Goal: Transaction & Acquisition: Book appointment/travel/reservation

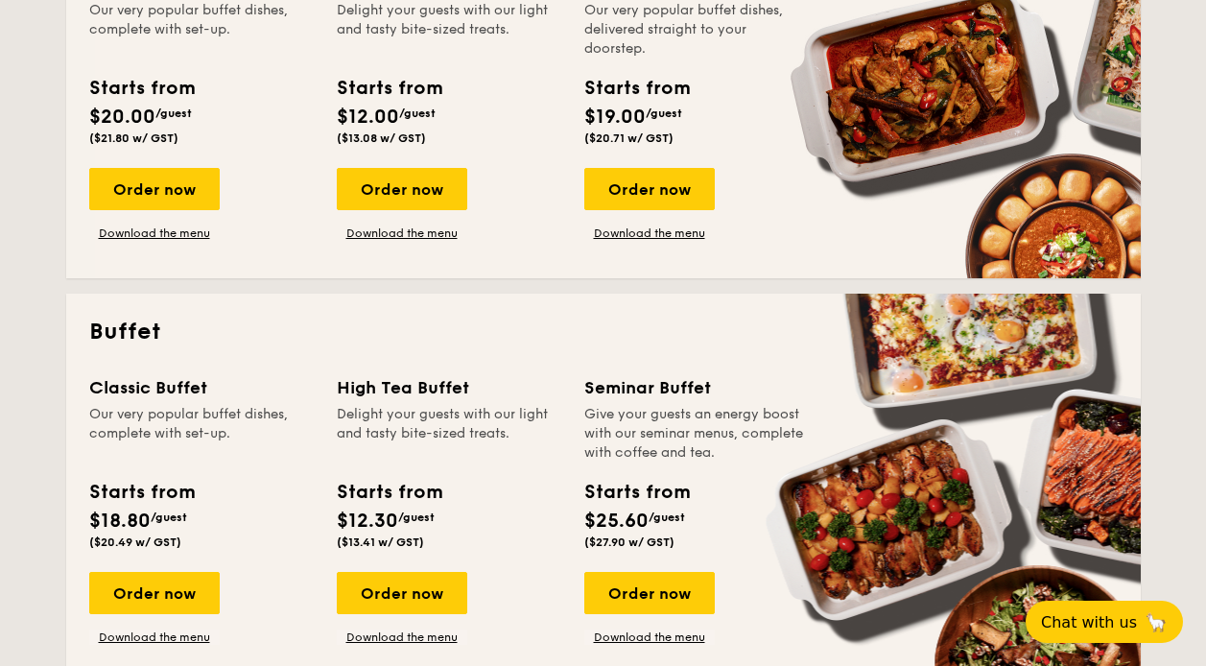
scroll to position [671, 0]
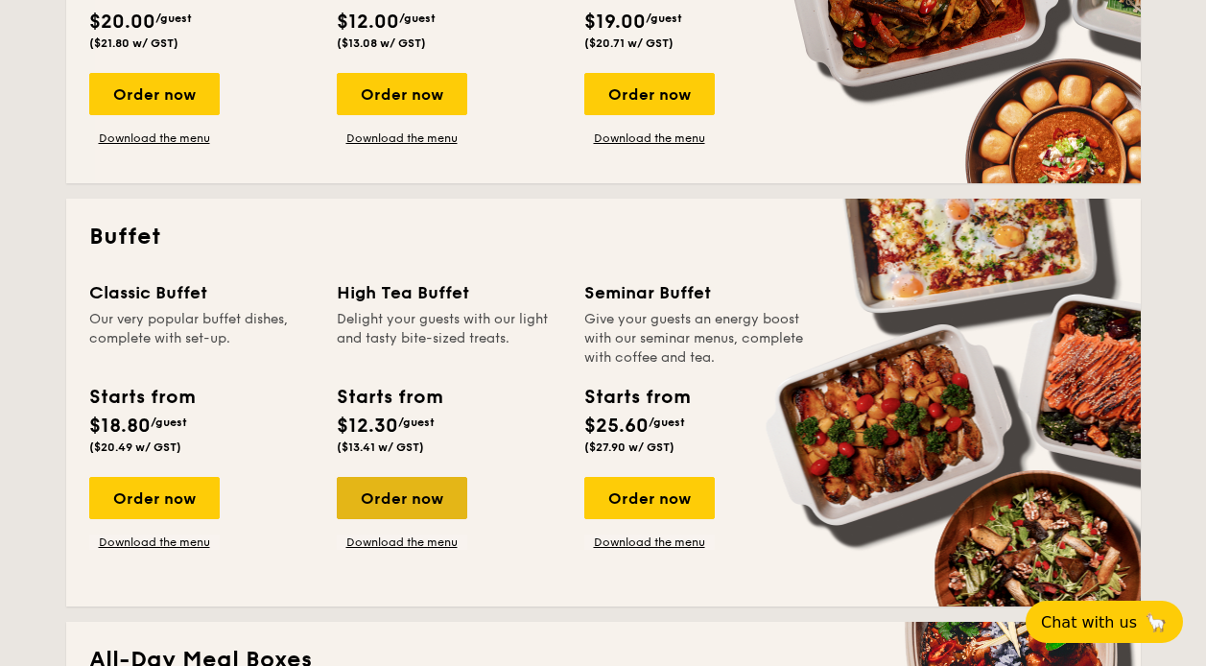
click at [440, 494] on div "Order now" at bounding box center [402, 498] width 130 height 42
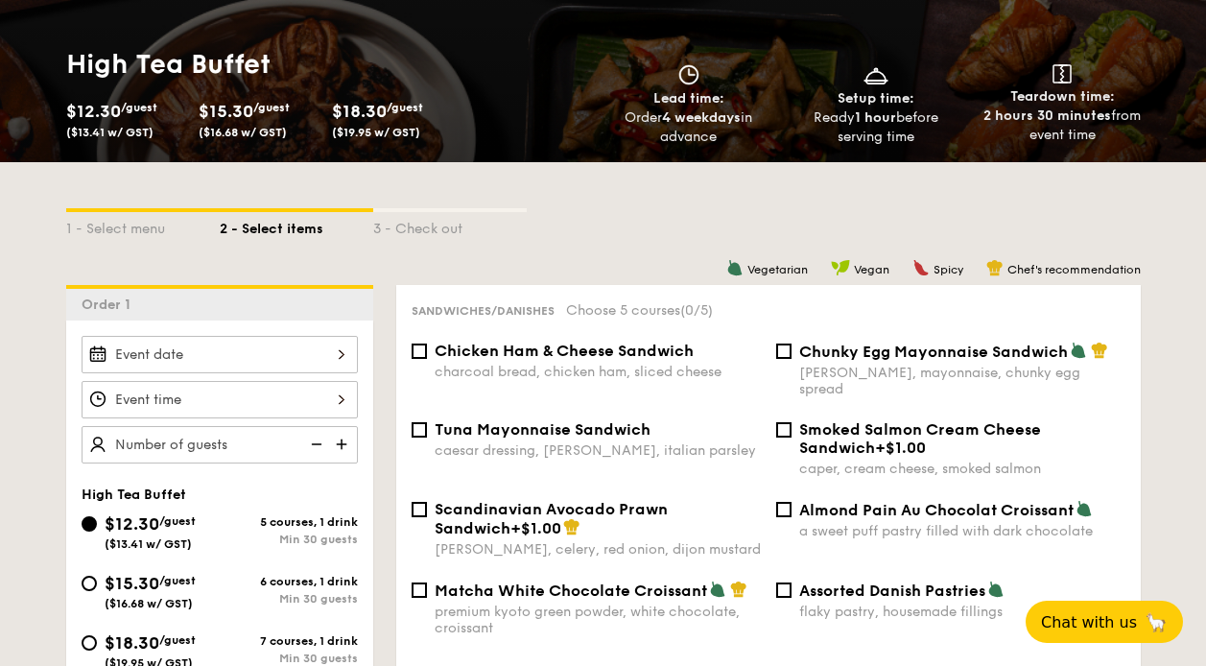
scroll to position [285, 0]
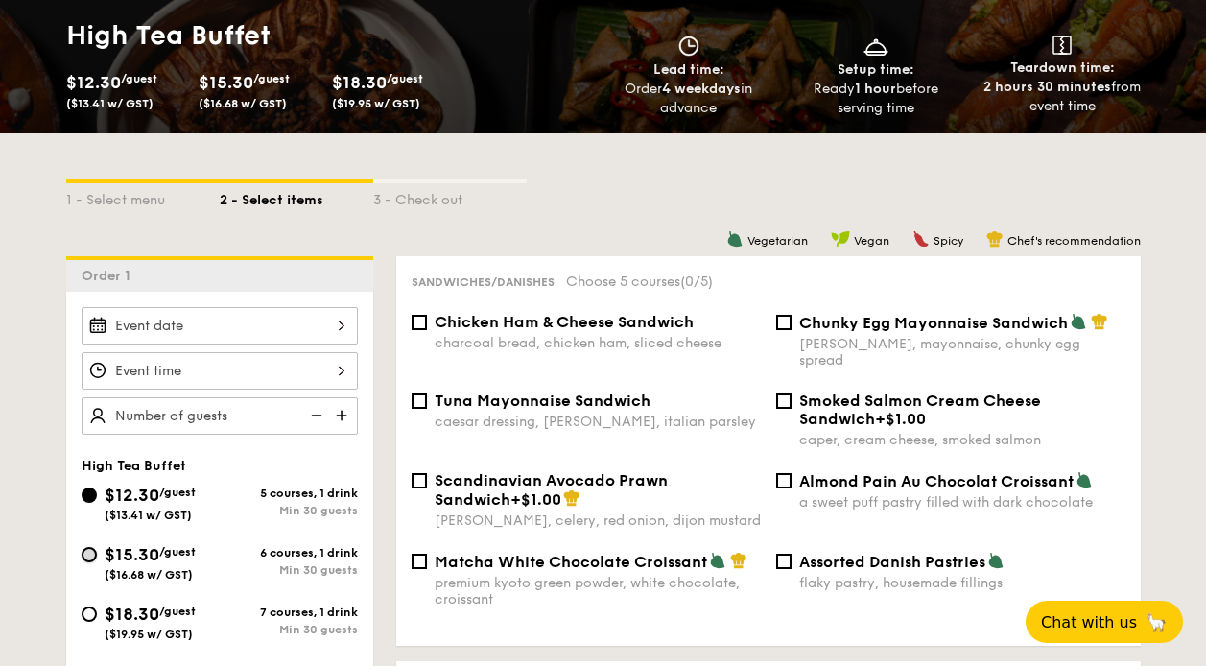
click at [88, 554] on input "$15.30 /guest ($16.68 w/ GST) 6 courses, 1 drink Min 30 guests" at bounding box center [89, 554] width 15 height 15
radio input "true"
click at [771, 322] on div "Chunky Egg Mayonnaise Sandwich dijon mustard, mayonnaise, chunky egg spread" at bounding box center [950, 341] width 365 height 56
click at [783, 320] on input "Chunky Egg Mayonnaise Sandwich dijon mustard, mayonnaise, chunky egg spread" at bounding box center [783, 322] width 15 height 15
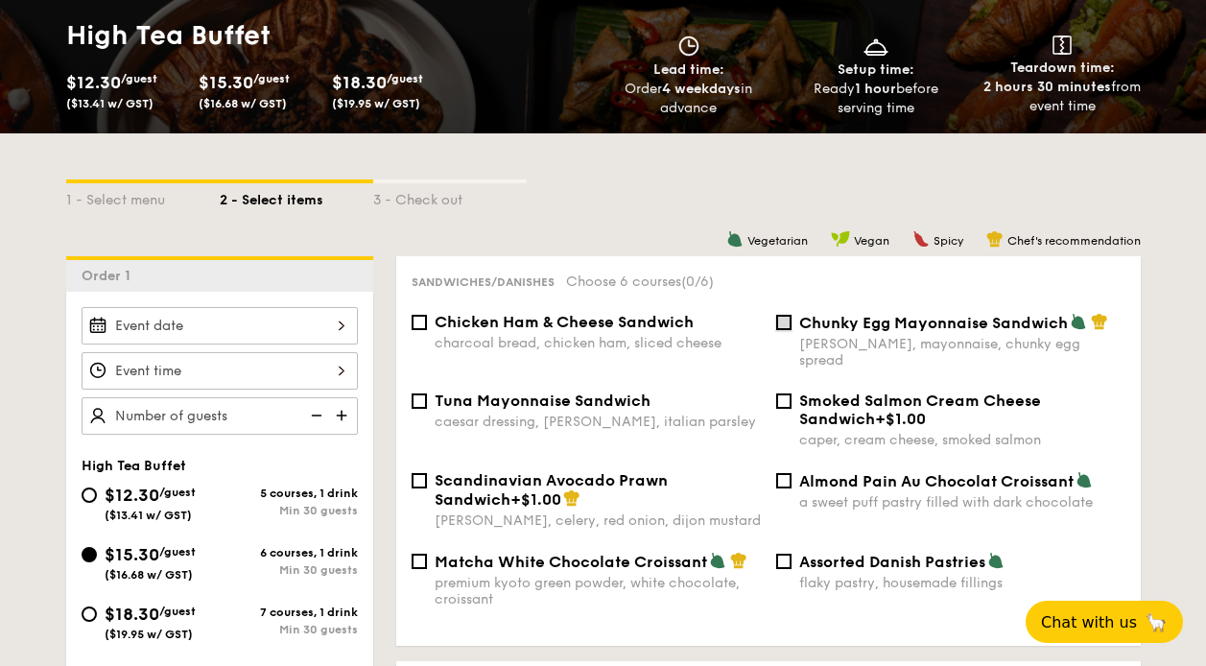
checkbox input "true"
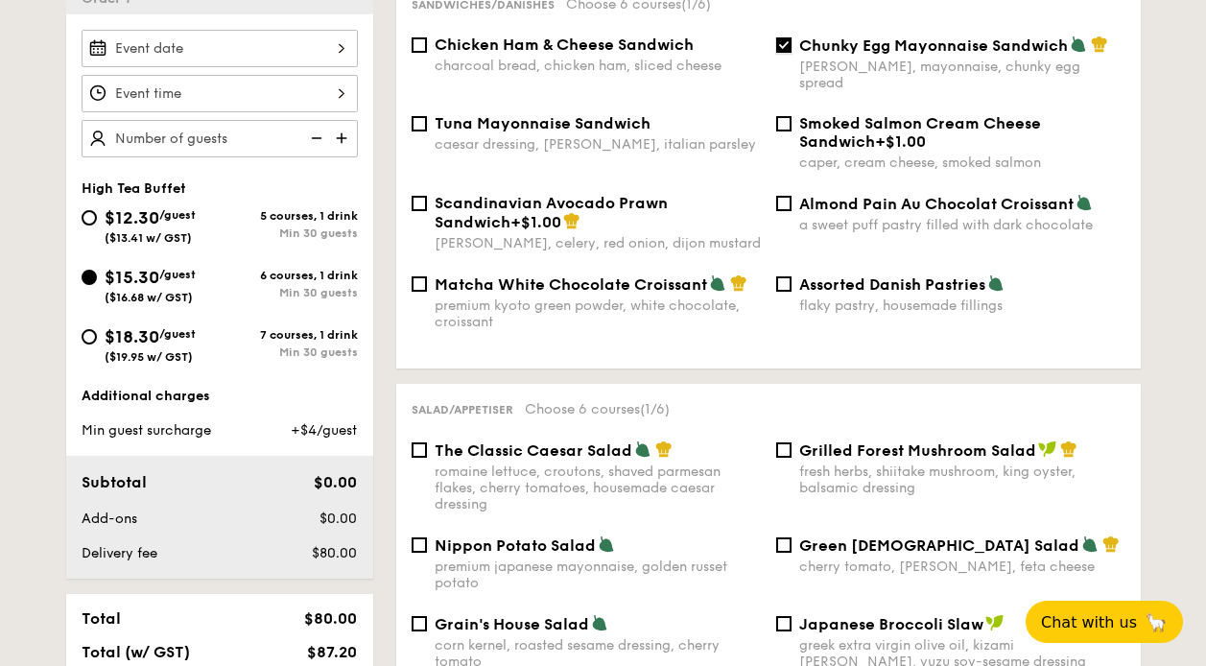
scroll to position [571, 0]
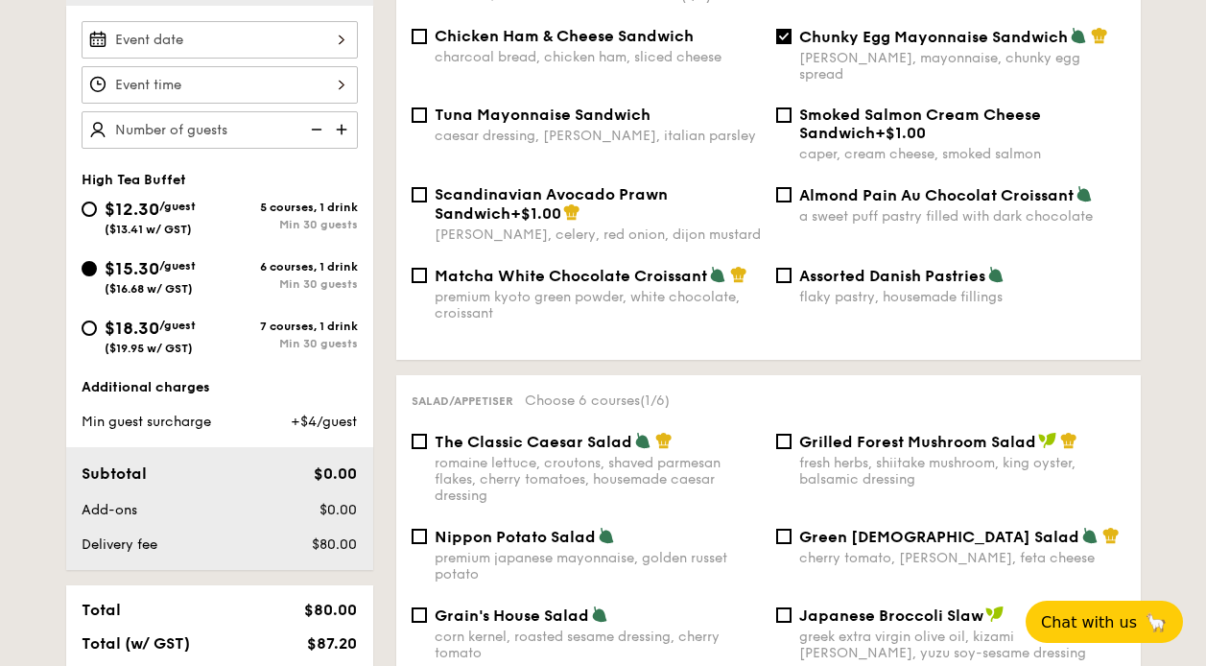
click at [799, 267] on span "Assorted Danish Pastries" at bounding box center [892, 276] width 186 height 18
click at [791, 268] on input "Assorted Danish Pastries flaky pastry, housemade fillings" at bounding box center [783, 275] width 15 height 15
checkbox input "true"
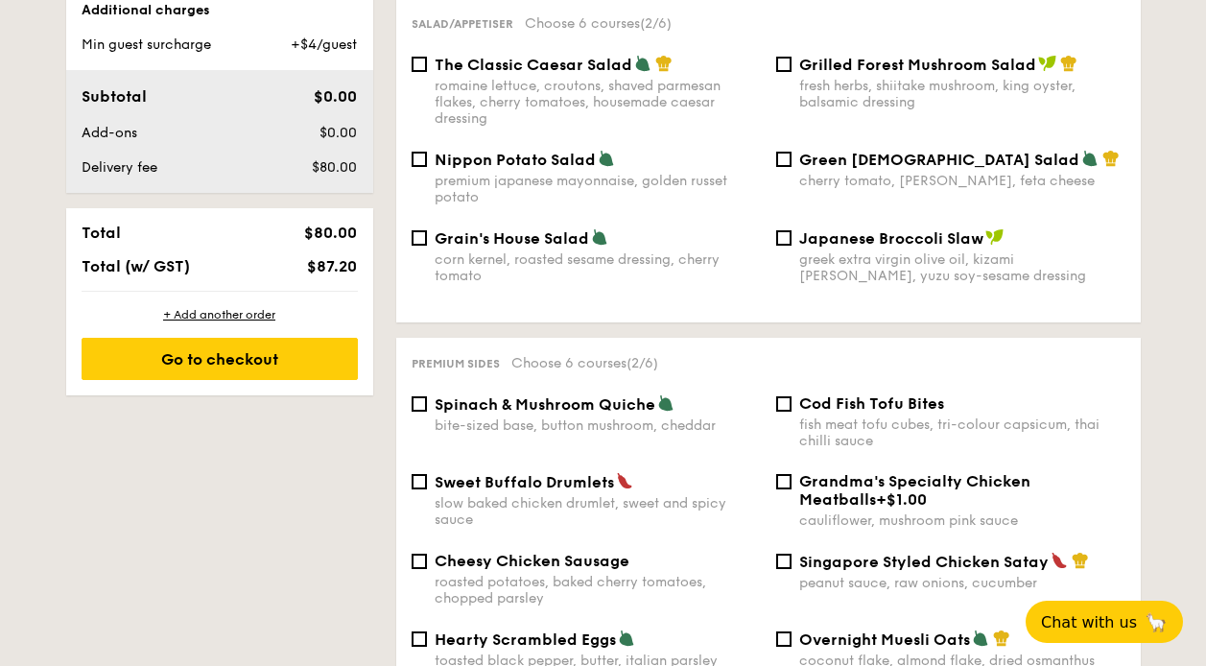
scroll to position [952, 0]
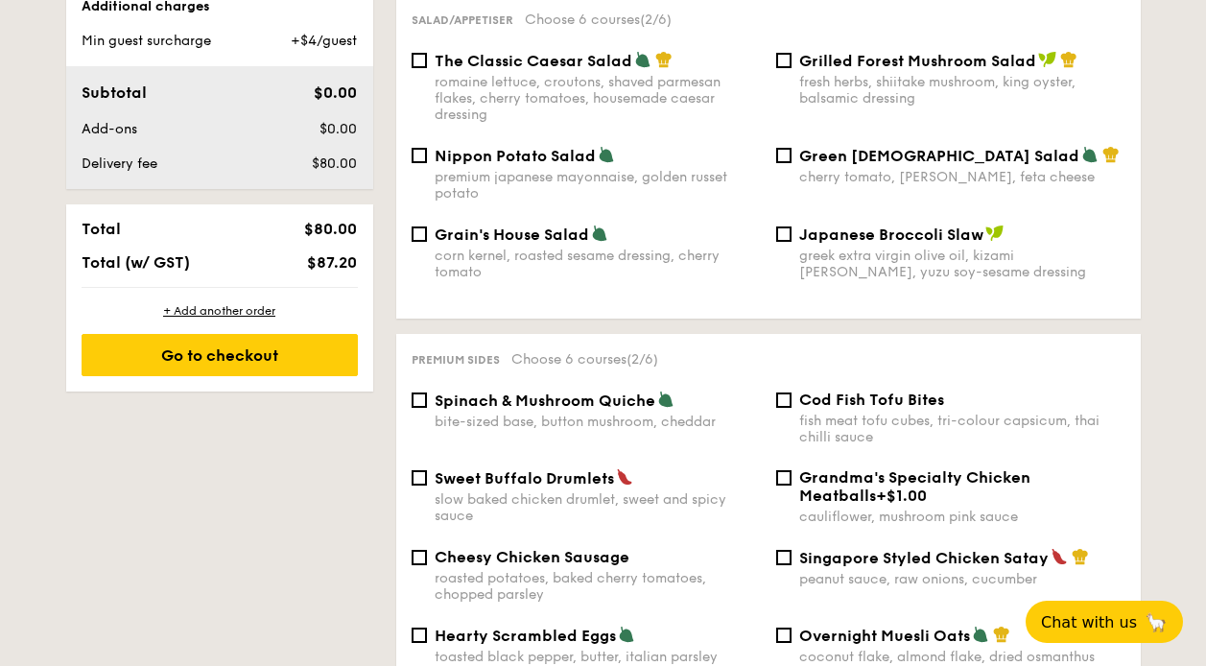
click at [474, 391] on span "Spinach & Mushroom Quiche" at bounding box center [545, 400] width 221 height 18
click at [427, 392] on input "Spinach & Mushroom Quiche bite-sized base, button mushroom, cheddar" at bounding box center [419, 399] width 15 height 15
checkbox input "true"
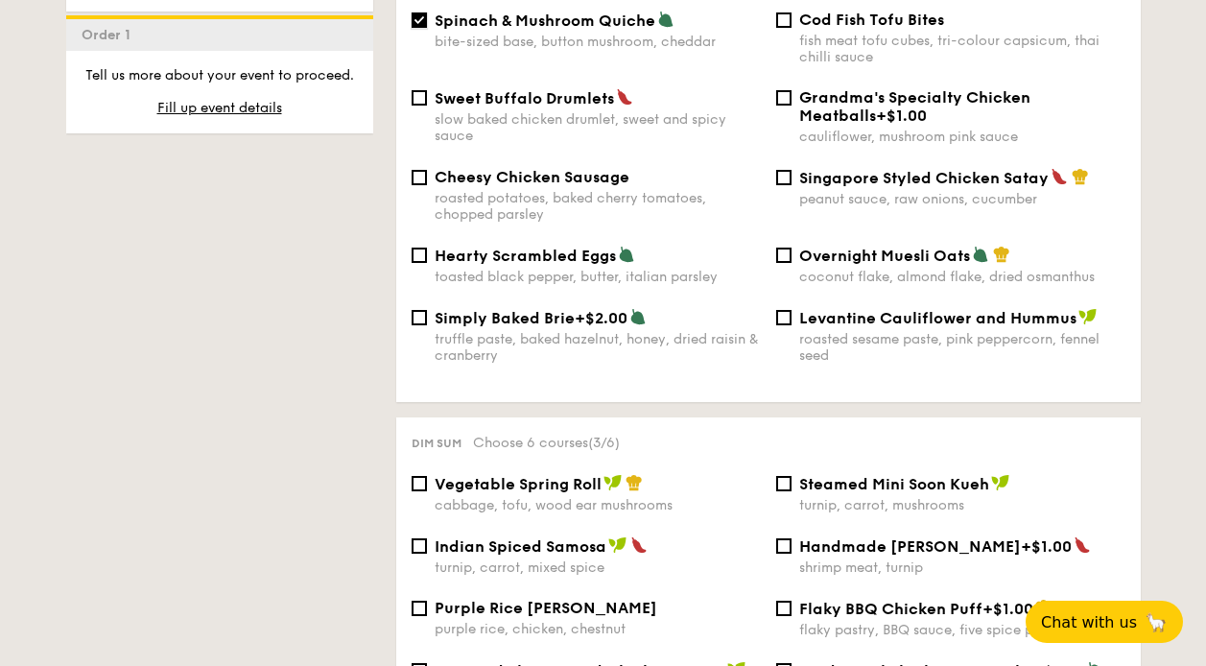
scroll to position [1427, 0]
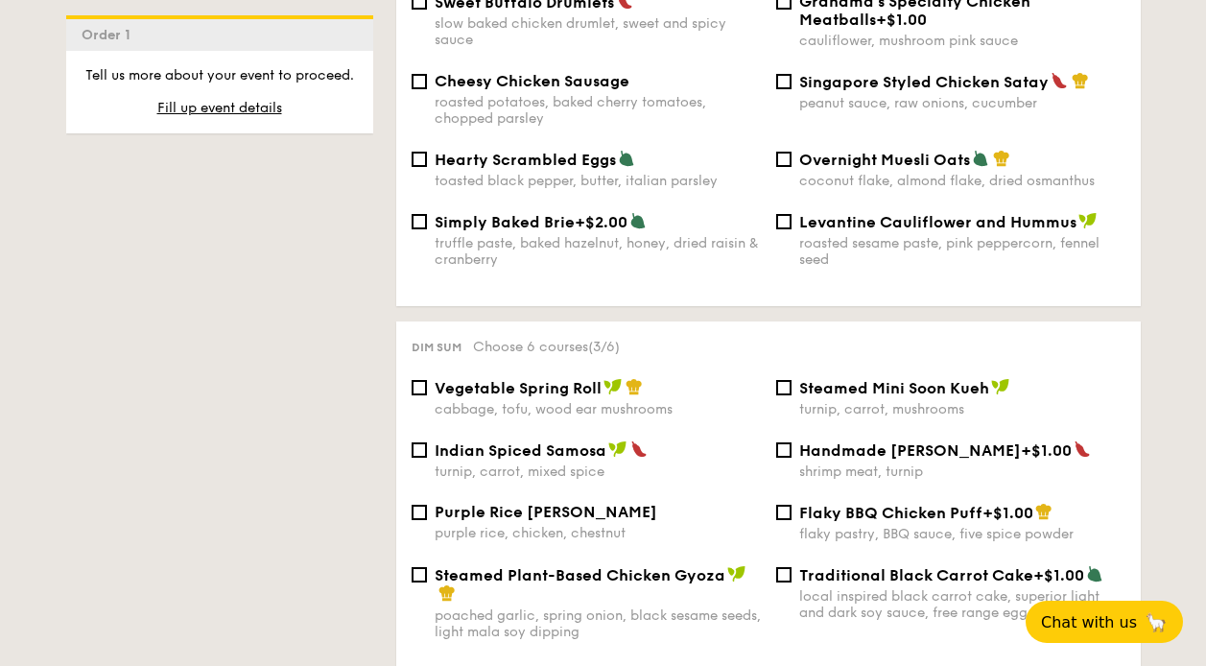
click at [504, 463] on div "turnip, carrot, mixed spice" at bounding box center [598, 471] width 326 height 16
click at [427, 447] on input "Indian Spiced Samosa turnip, carrot, mixed spice" at bounding box center [419, 449] width 15 height 15
checkbox input "true"
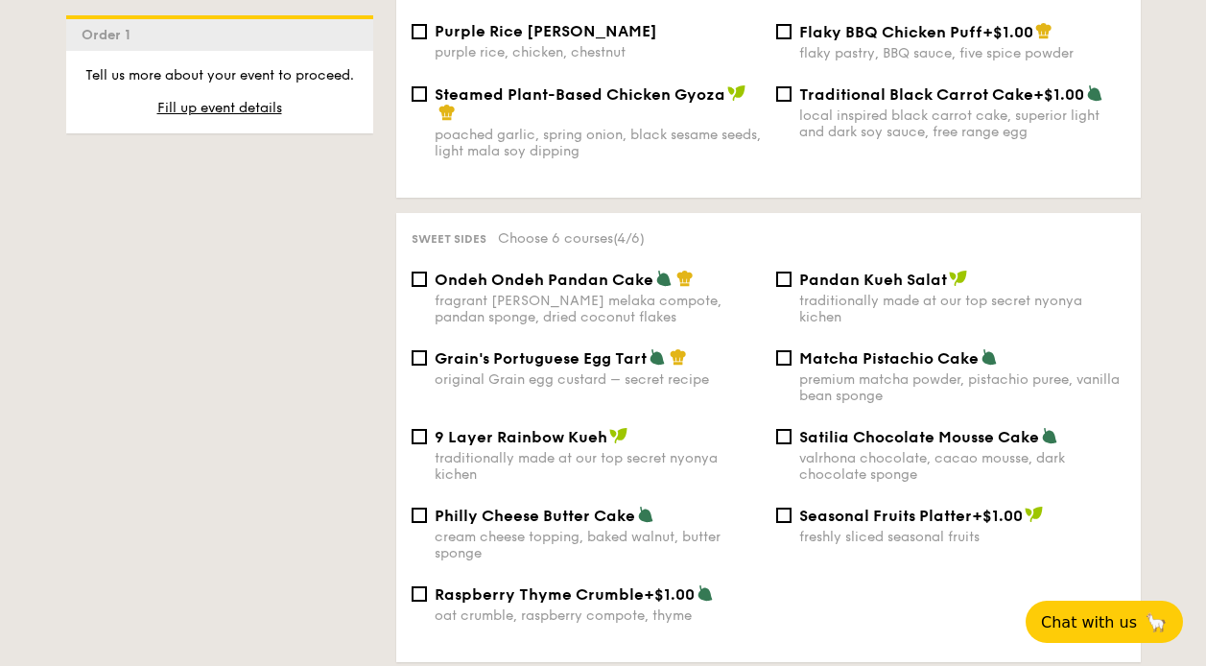
scroll to position [1903, 0]
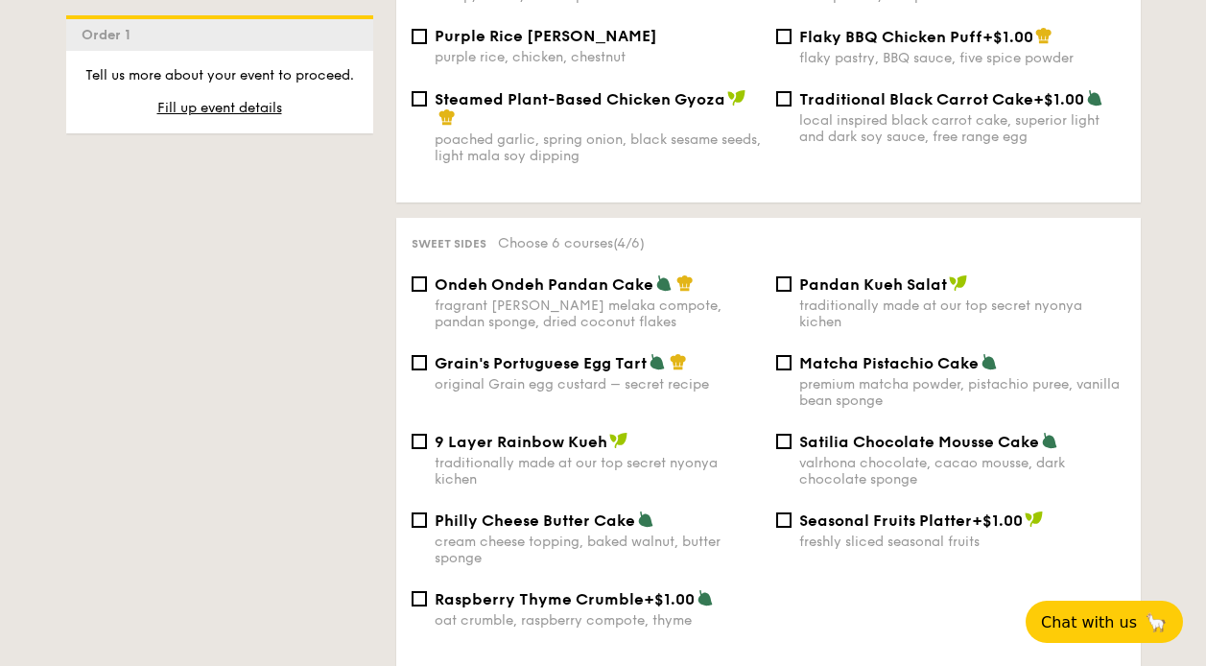
click at [437, 354] on span "Grain's Portuguese Egg Tart" at bounding box center [541, 363] width 212 height 18
click at [427, 355] on input "Grain's Portuguese Egg Tart original Grain egg custard – secret recipe" at bounding box center [419, 362] width 15 height 15
checkbox input "true"
click at [810, 354] on span "Matcha Pistachio Cake" at bounding box center [888, 363] width 179 height 18
click at [791, 355] on input "Matcha Pistachio Cake premium matcha powder, pistachio puree, vanilla bean spon…" at bounding box center [783, 362] width 15 height 15
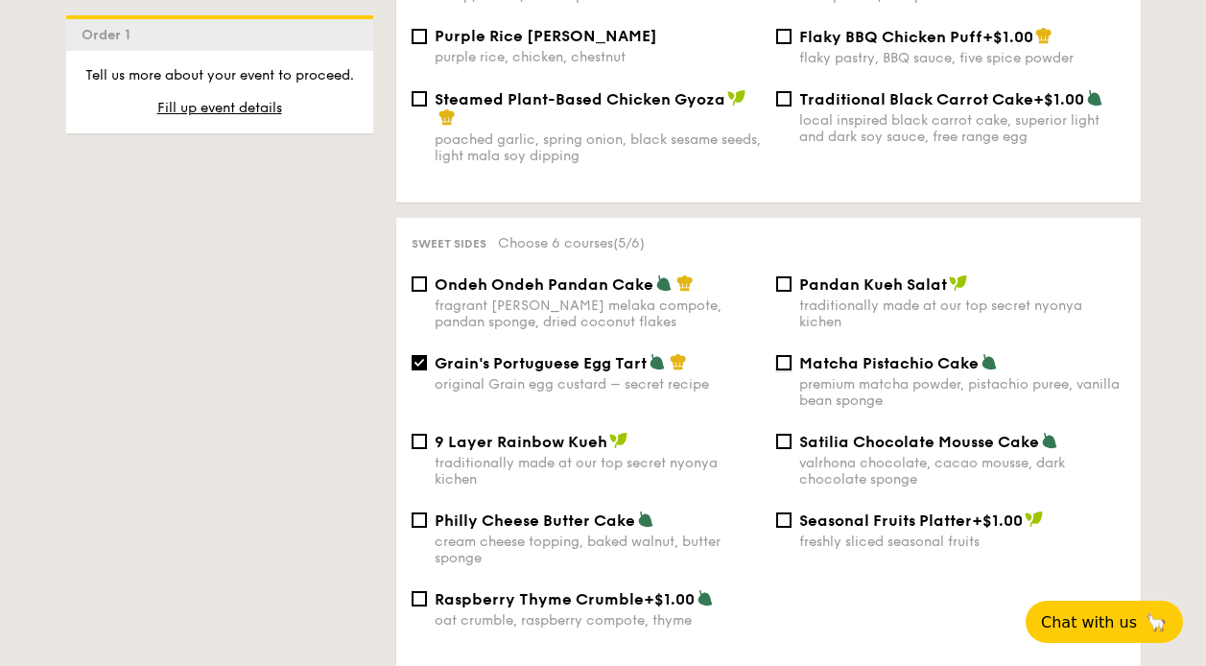
checkbox input "true"
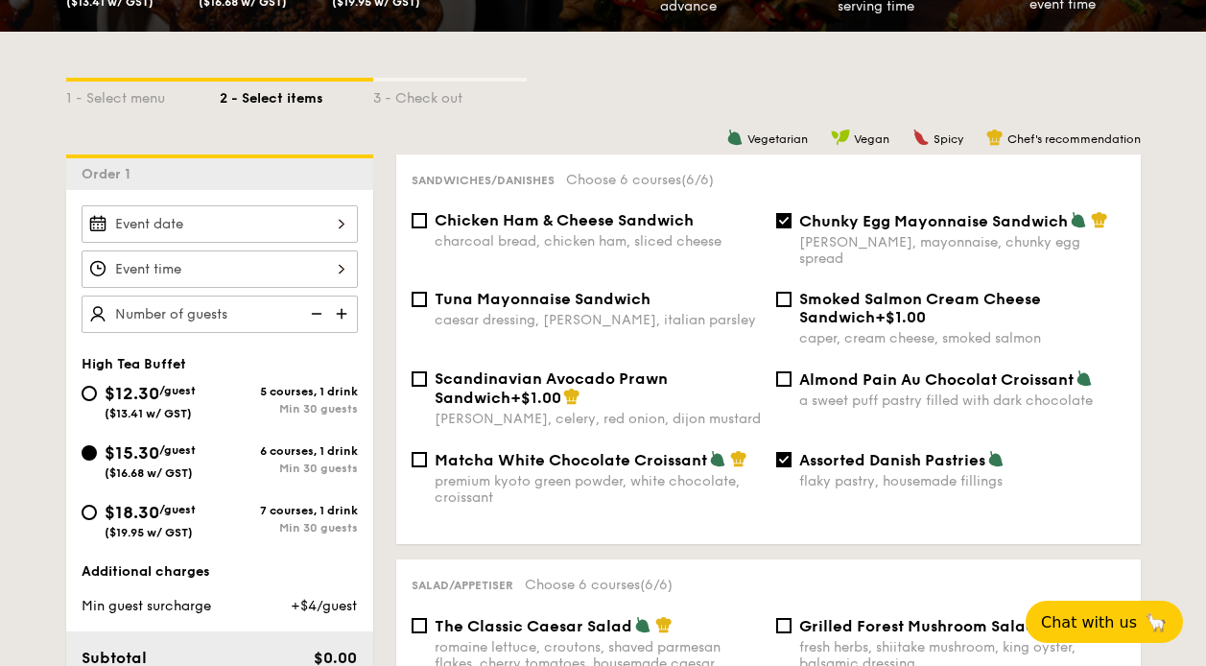
scroll to position [380, 0]
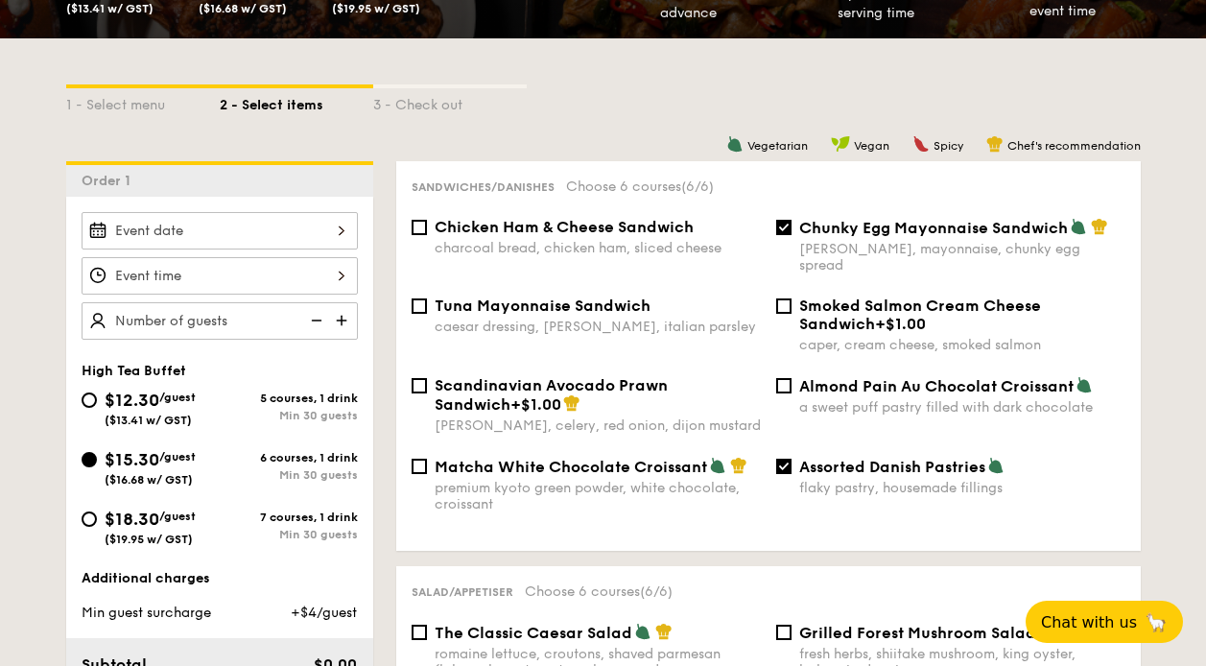
click at [794, 222] on div "Chunky Egg Mayonnaise Sandwich dijon mustard, mayonnaise, chunky egg spread" at bounding box center [950, 246] width 365 height 56
click at [800, 220] on span "Chunky Egg Mayonnaise Sandwich" at bounding box center [933, 228] width 269 height 18
click at [791, 220] on input "Chunky Egg Mayonnaise Sandwich dijon mustard, mayonnaise, chunky egg spread" at bounding box center [783, 227] width 15 height 15
click at [832, 223] on span "Chunky Egg Mayonnaise Sandwich" at bounding box center [933, 228] width 269 height 18
click at [791, 223] on input "Chunky Egg Mayonnaise Sandwich dijon mustard, mayonnaise, chunky egg spread" at bounding box center [783, 227] width 15 height 15
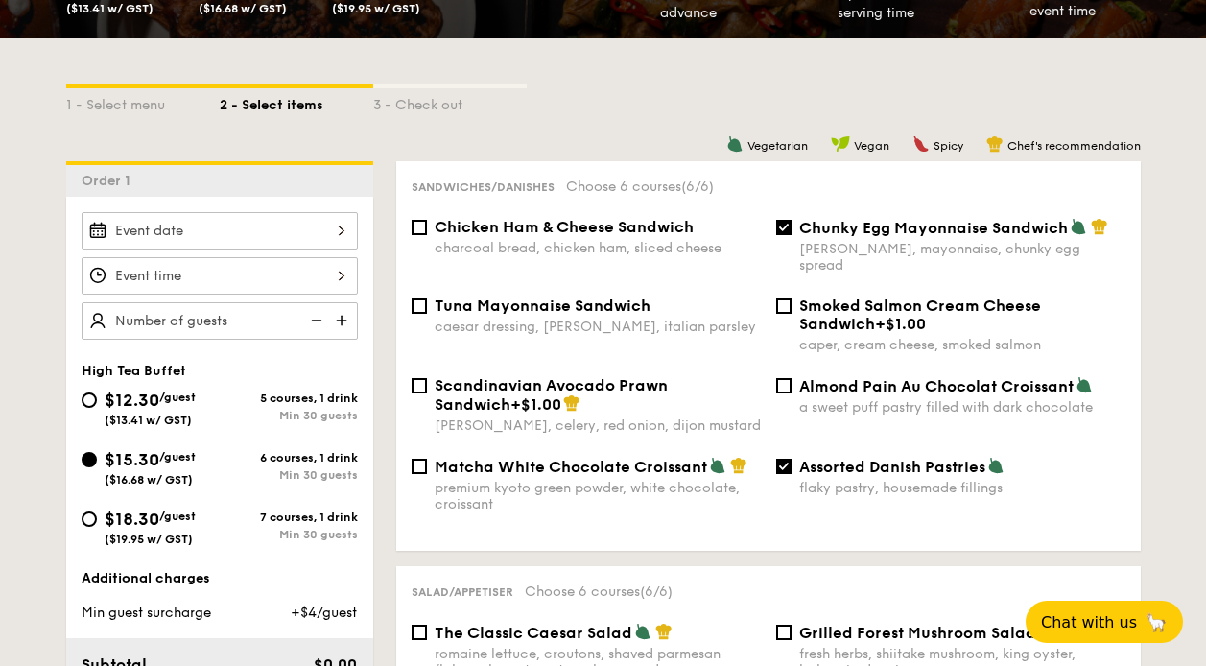
click at [944, 231] on span "Chunky Egg Mayonnaise Sandwich" at bounding box center [933, 228] width 269 height 18
click at [791, 231] on input "Chunky Egg Mayonnaise Sandwich dijon mustard, mayonnaise, chunky egg spread" at bounding box center [783, 227] width 15 height 15
click at [945, 227] on span "Chunky Egg Mayonnaise Sandwich" at bounding box center [933, 228] width 269 height 18
click at [791, 227] on input "Chunky Egg Mayonnaise Sandwich dijon mustard, mayonnaise, chunky egg spread" at bounding box center [783, 227] width 15 height 15
click at [875, 228] on span "Chunky Egg Mayonnaise Sandwich" at bounding box center [933, 228] width 269 height 18
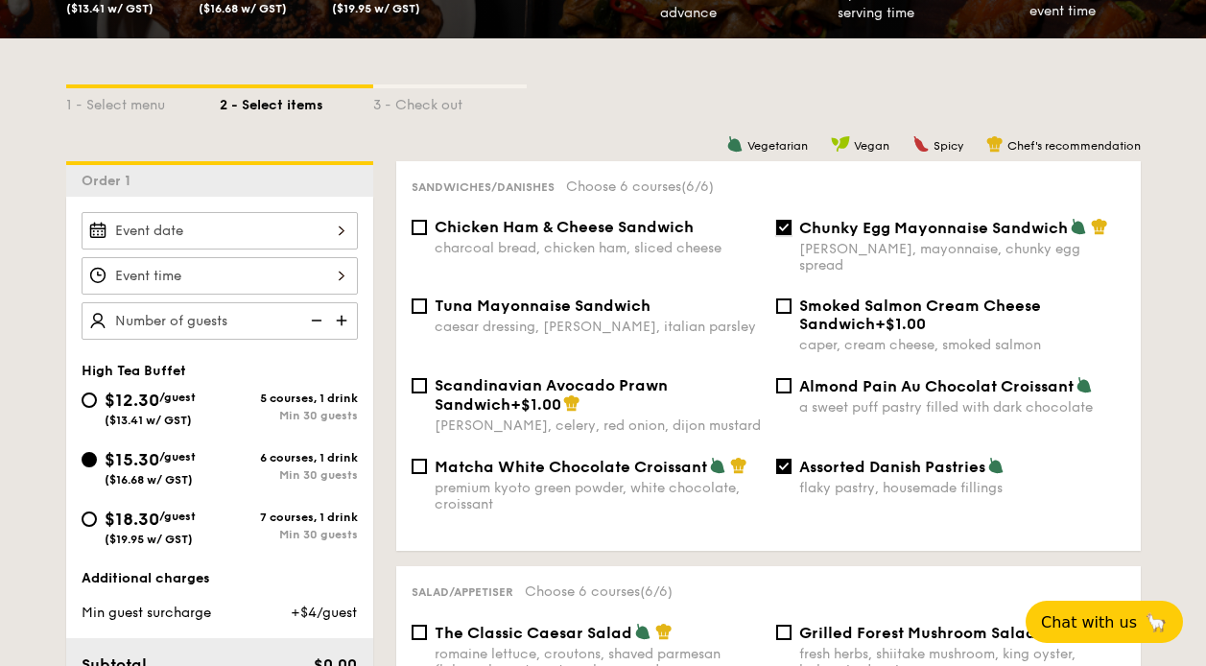
click at [791, 228] on input "Chunky Egg Mayonnaise Sandwich dijon mustard, mayonnaise, chunky egg spread" at bounding box center [783, 227] width 15 height 15
checkbox input "false"
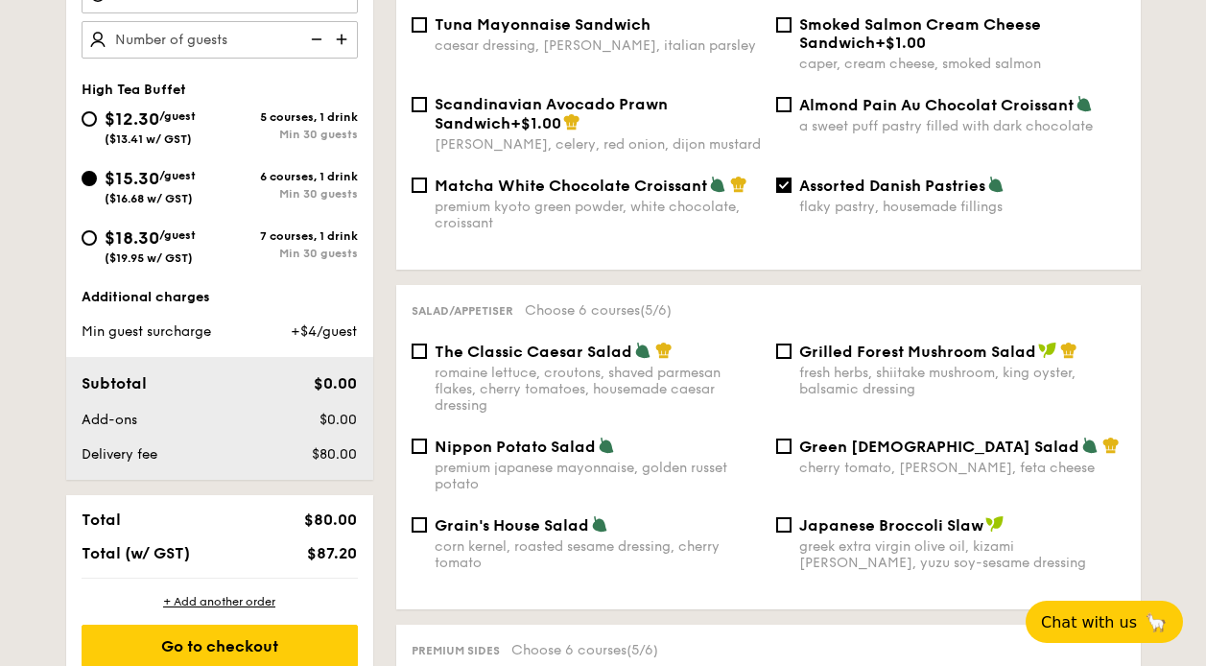
scroll to position [666, 0]
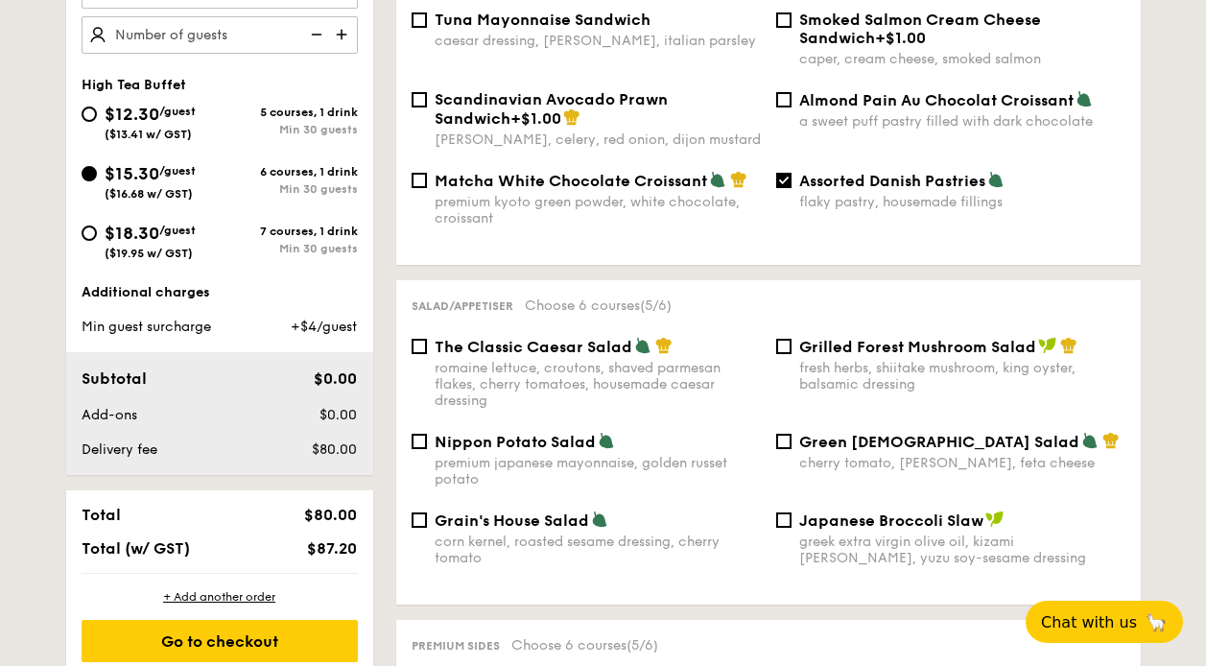
click at [796, 171] on div "Assorted Danish Pastries flaky pastry, housemade fillings" at bounding box center [950, 190] width 365 height 39
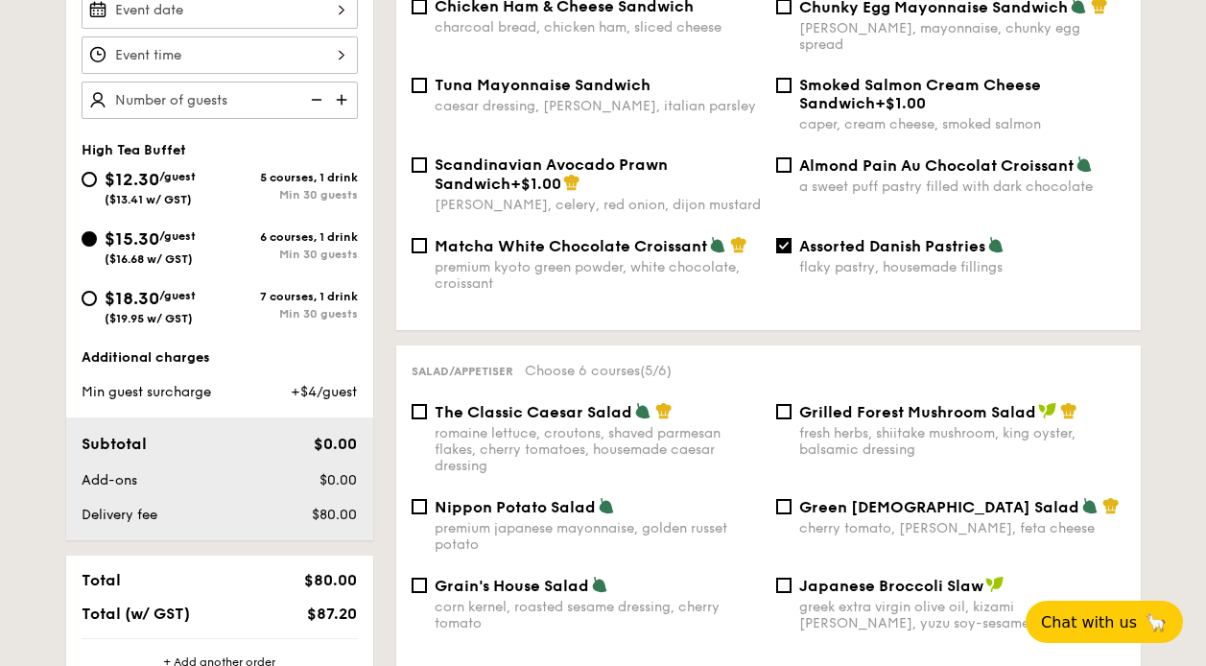
scroll to position [571, 0]
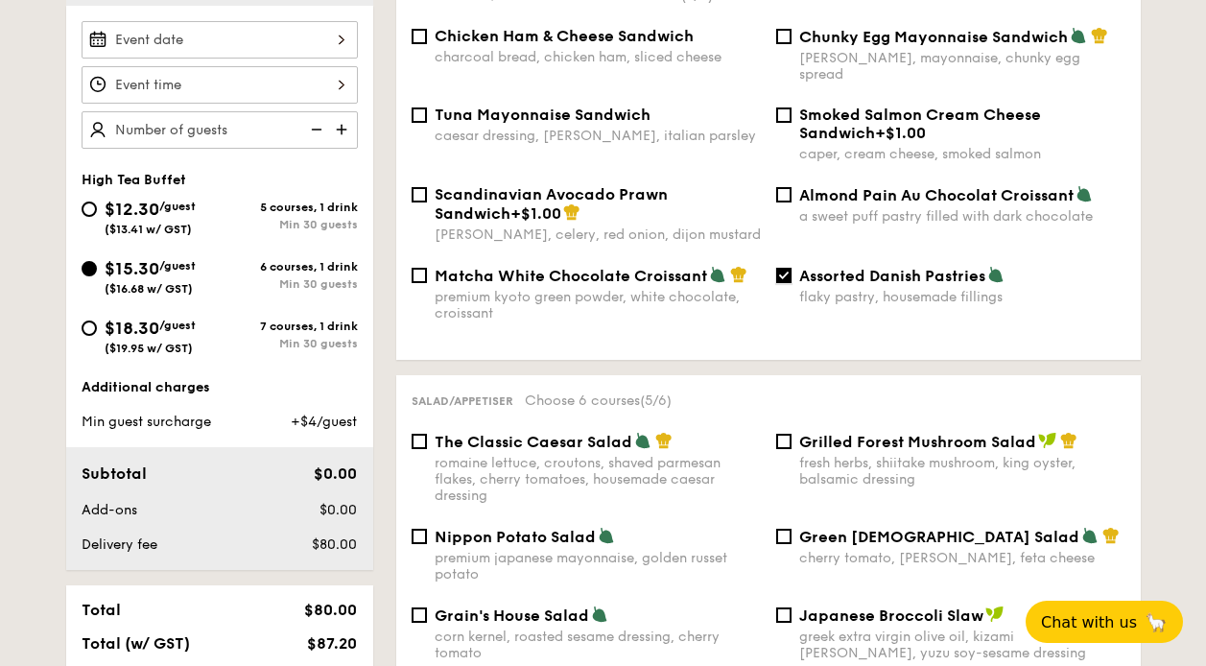
click at [778, 268] on input "Assorted Danish Pastries flaky pastry, housemade fillings" at bounding box center [783, 275] width 15 height 15
checkbox input "false"
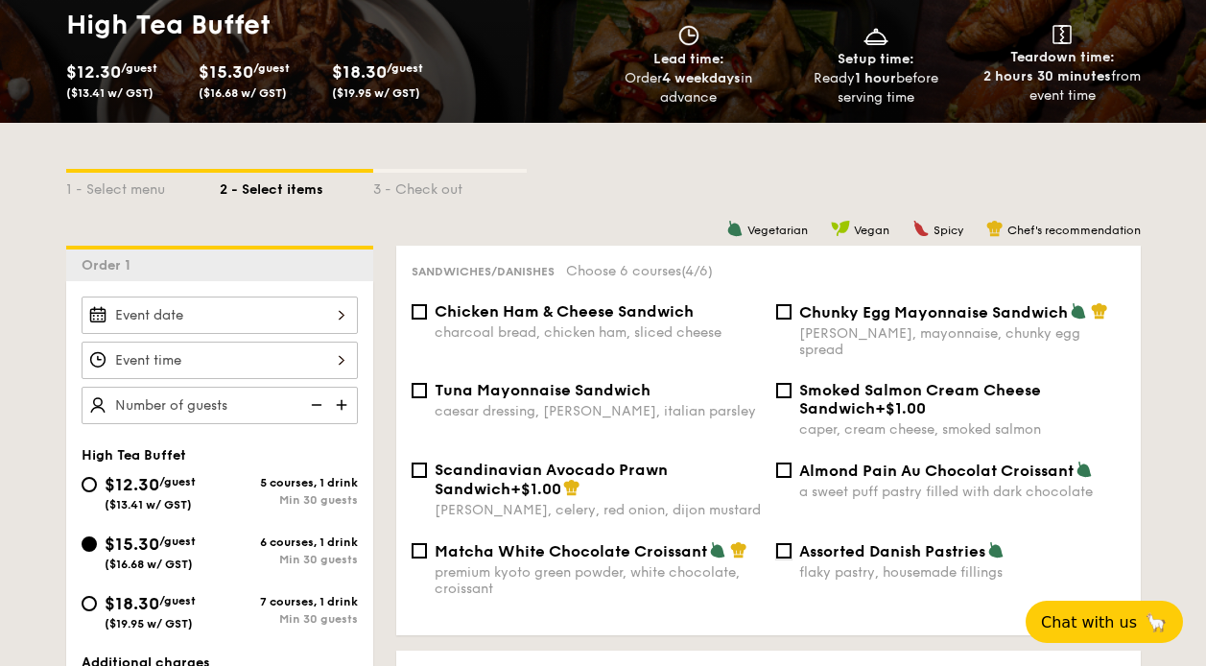
scroll to position [285, 0]
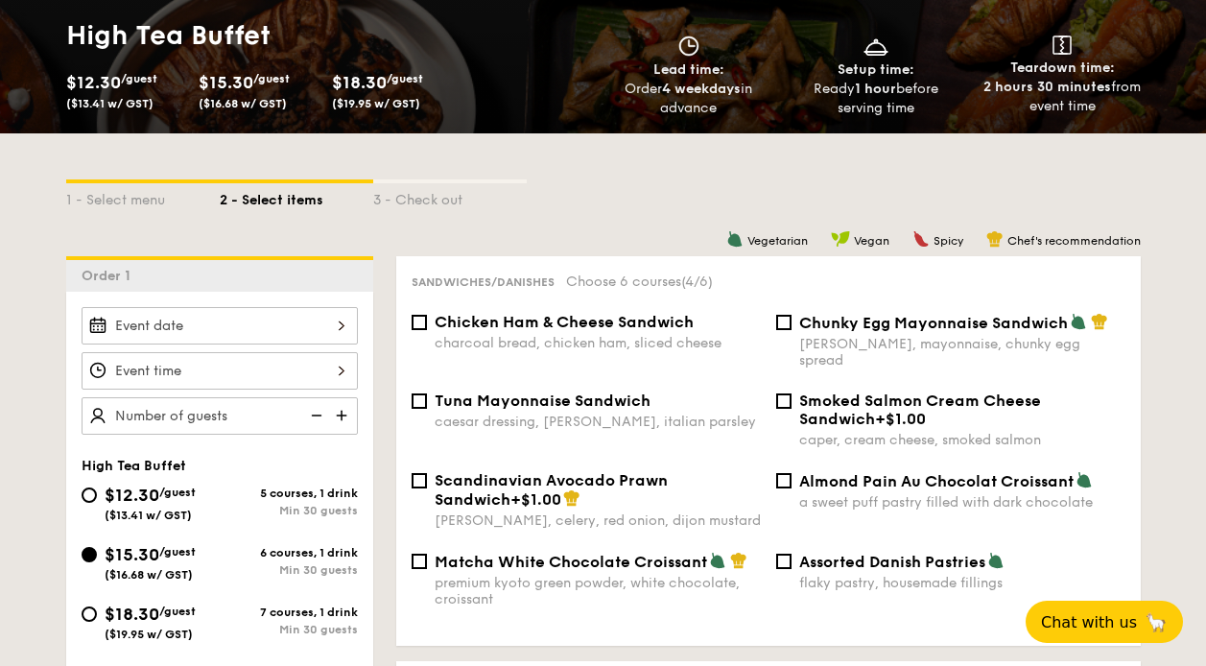
click at [789, 310] on div "Sandwiches/Danishes Choose 6 courses (4/6) Chicken Ham & Cheese Sandwich charco…" at bounding box center [768, 450] width 744 height 389
click at [785, 320] on input "Chunky Egg Mayonnaise Sandwich dijon mustard, mayonnaise, chunky egg spread" at bounding box center [783, 322] width 15 height 15
checkbox input "true"
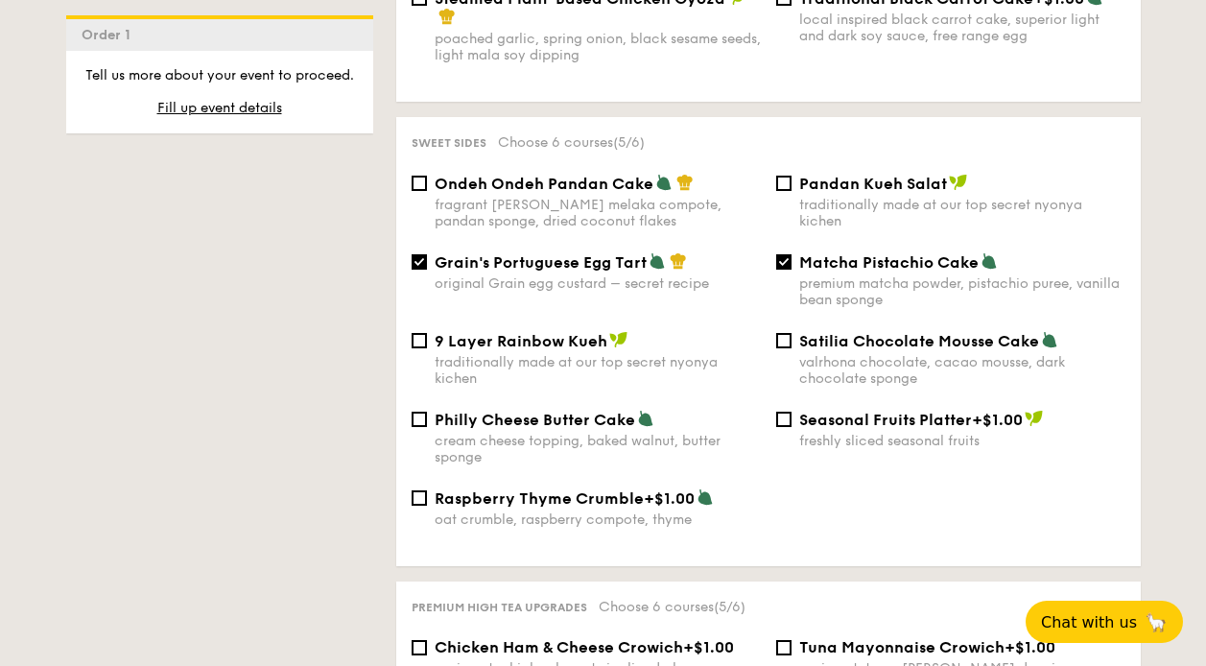
scroll to position [1998, 0]
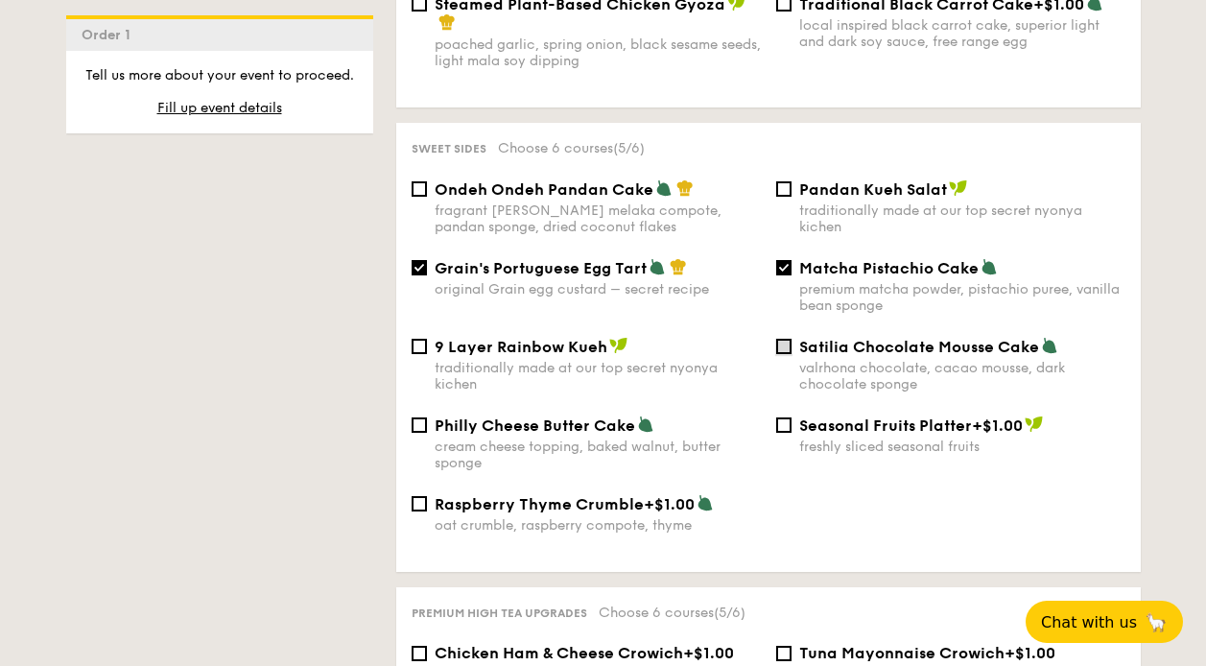
click at [789, 339] on input "Satilia Chocolate Mousse Cake valrhona chocolate, cacao mousse, dark chocolate …" at bounding box center [783, 346] width 15 height 15
checkbox input "true"
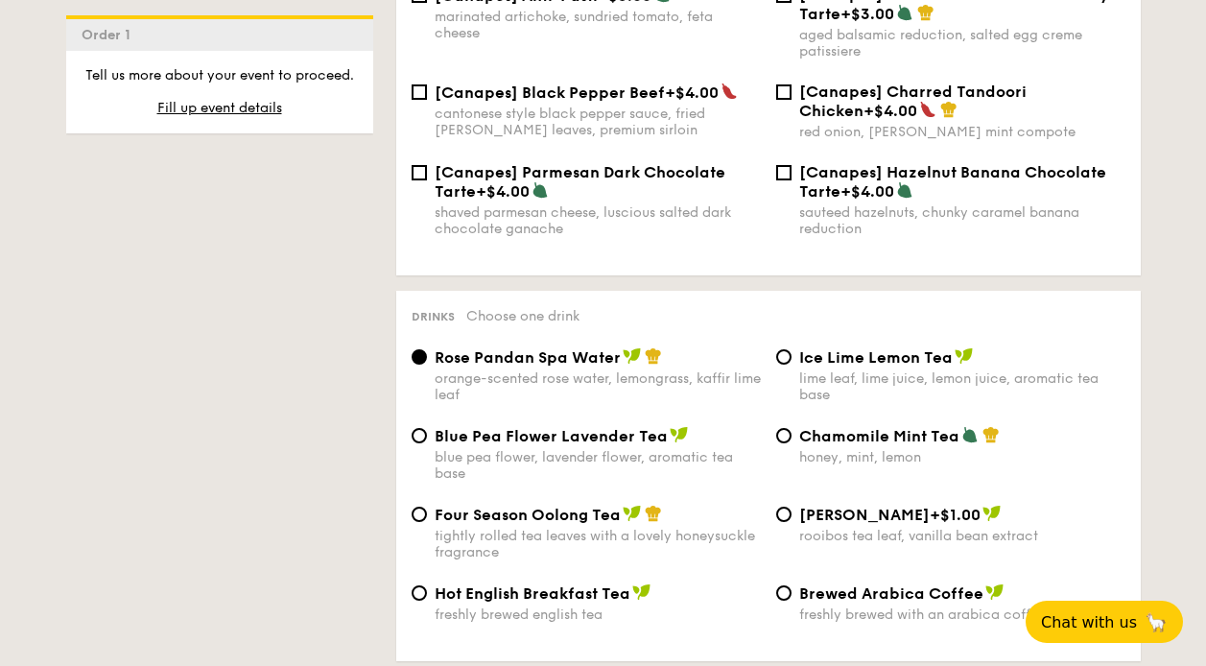
scroll to position [3045, 0]
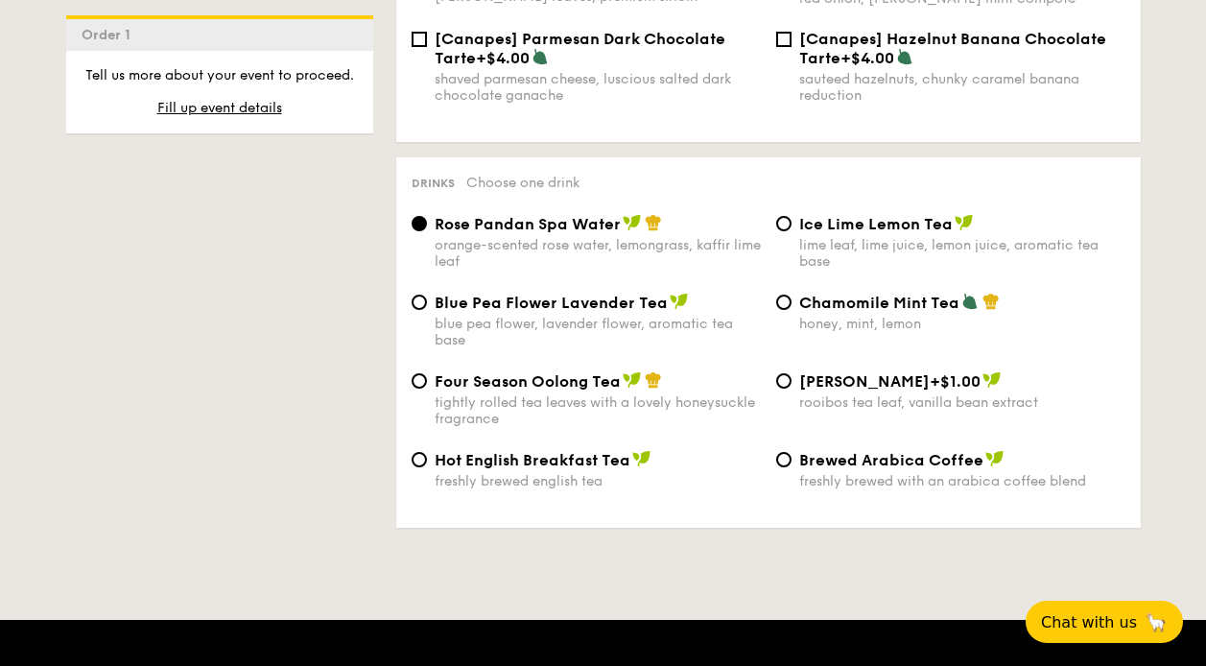
click at [543, 451] on span "Hot English Breakfast Tea" at bounding box center [533, 460] width 196 height 18
click at [427, 452] on input "Hot English Breakfast Tea freshly brewed english tea" at bounding box center [419, 459] width 15 height 15
radio input "true"
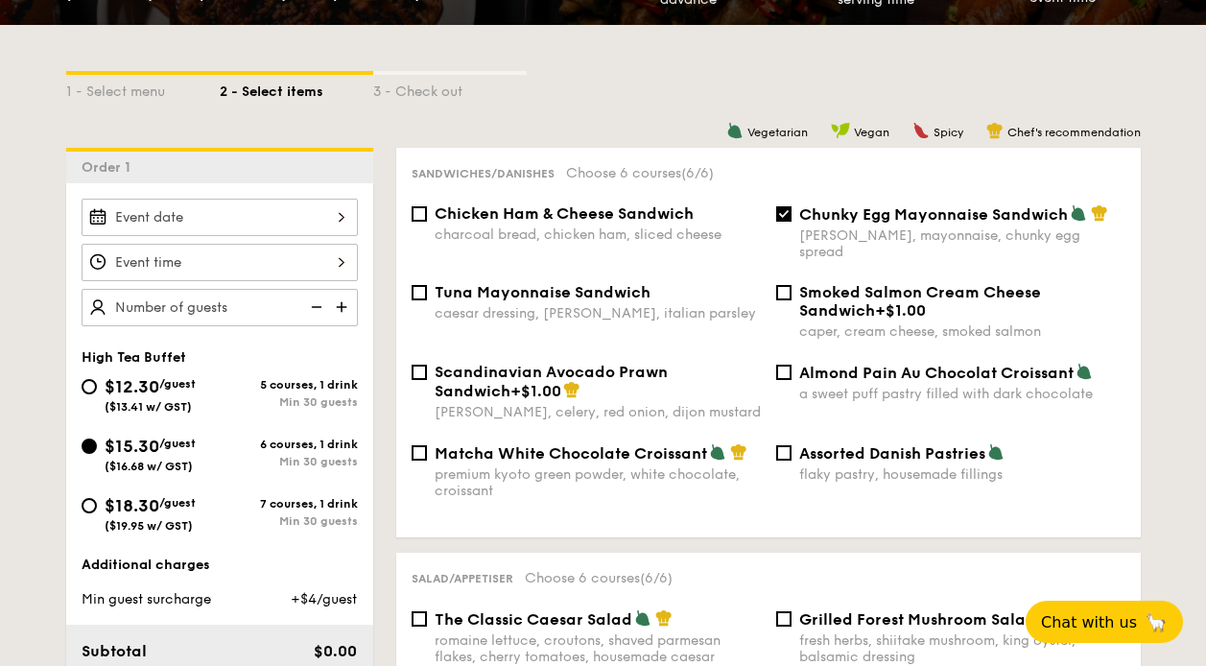
scroll to position [380, 0]
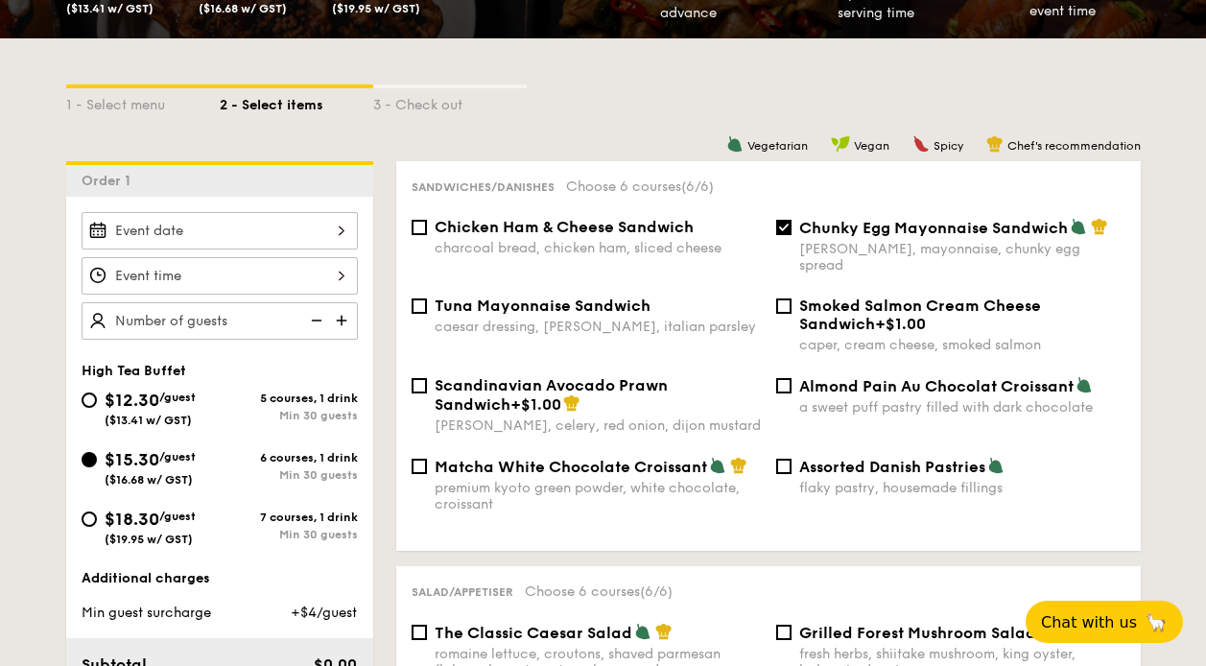
click at [197, 233] on input "$12.30 /guest ($13.41 w/ GST)" at bounding box center [220, 230] width 276 height 37
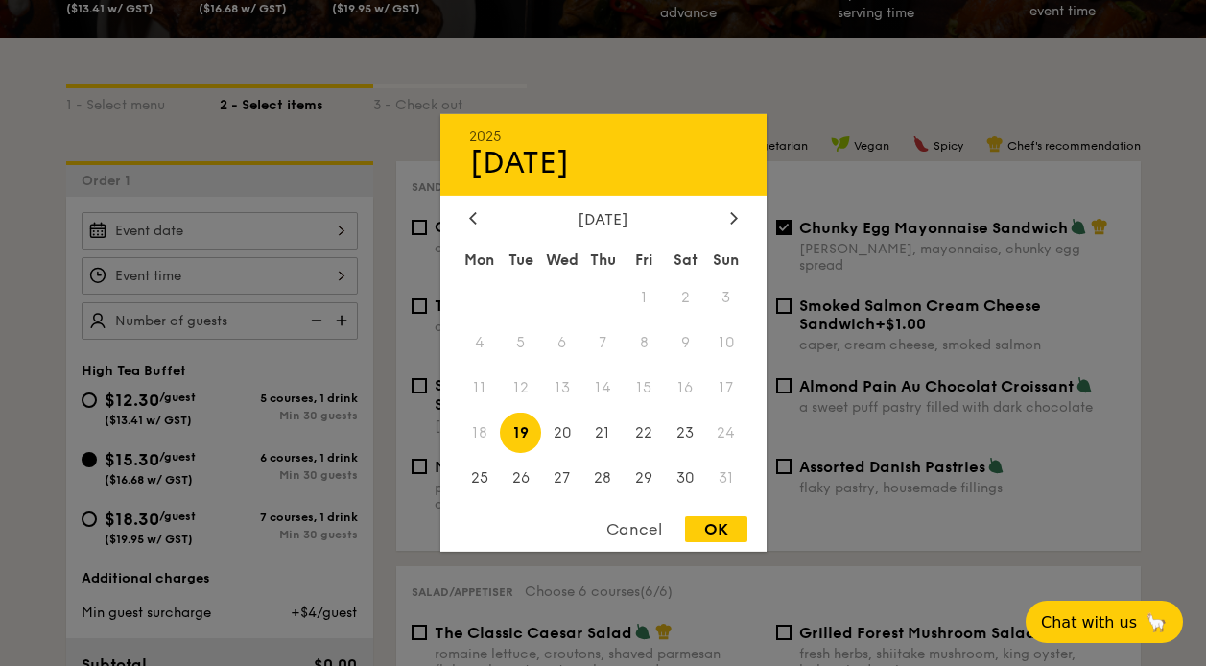
click at [734, 205] on div "2025 Aug [DATE] Tue Wed Thu Fri Sat Sun 1 2 3 4 5 6 7 8 9 10 11 12 13 14 15 16 …" at bounding box center [603, 332] width 326 height 437
click at [732, 216] on icon at bounding box center [734, 217] width 8 height 12
click at [640, 290] on span "5" at bounding box center [644, 297] width 41 height 41
click at [725, 532] on div "OK" at bounding box center [716, 529] width 62 height 26
type input "[DATE]"
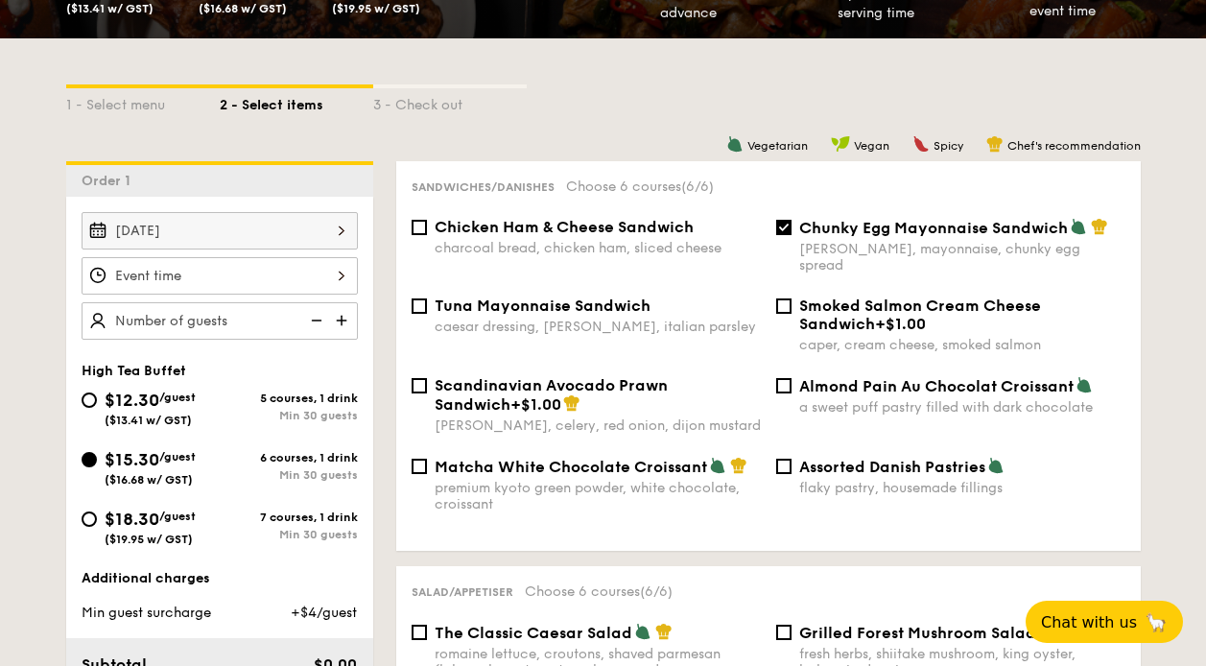
click at [233, 257] on input "$12.30 /guest ($13.41 w/ GST)" at bounding box center [220, 275] width 276 height 37
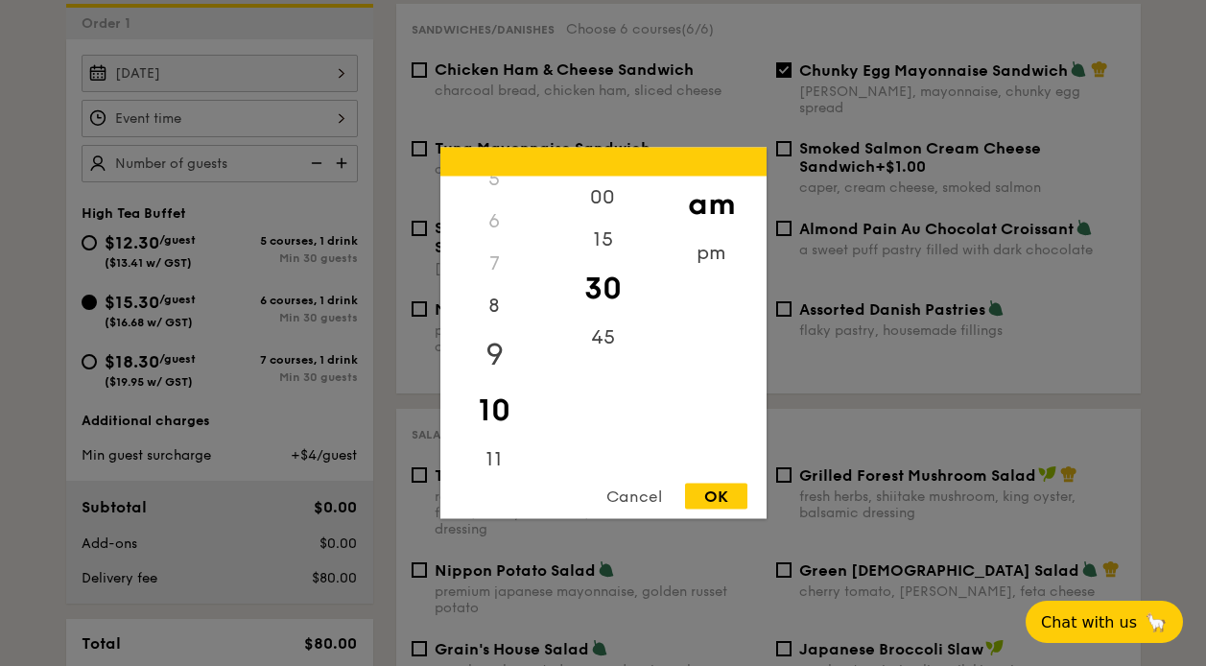
scroll to position [666, 0]
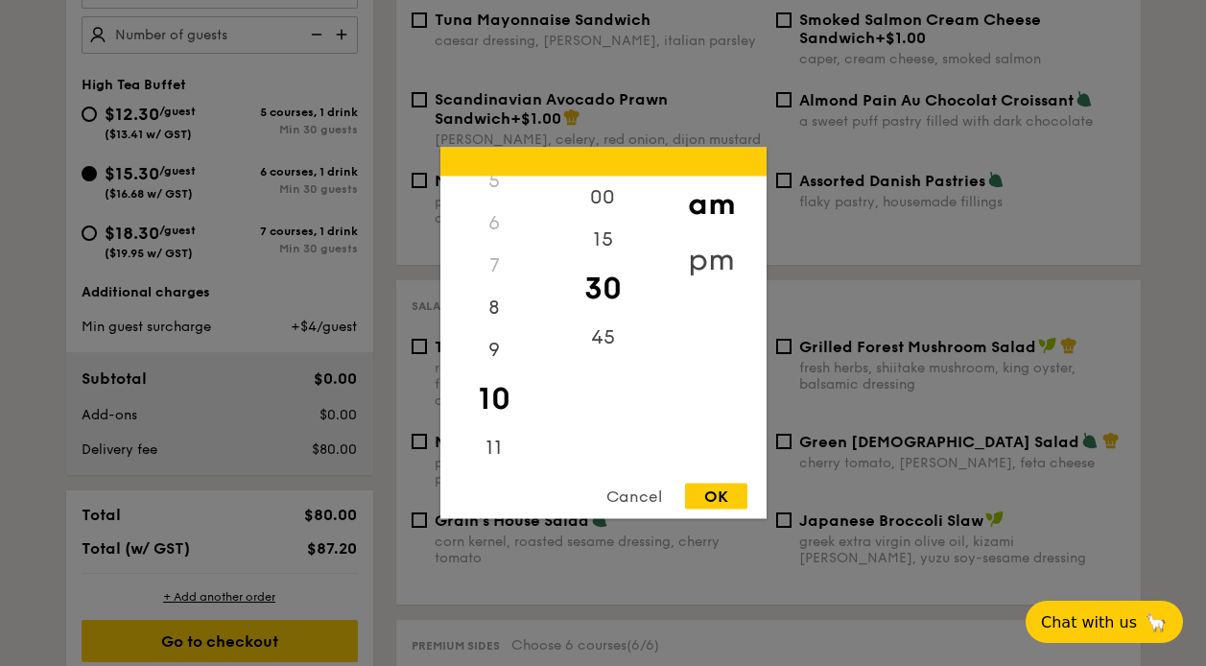
click at [691, 264] on div "pm" at bounding box center [711, 260] width 108 height 56
click at [507, 277] on div "2" at bounding box center [494, 289] width 108 height 56
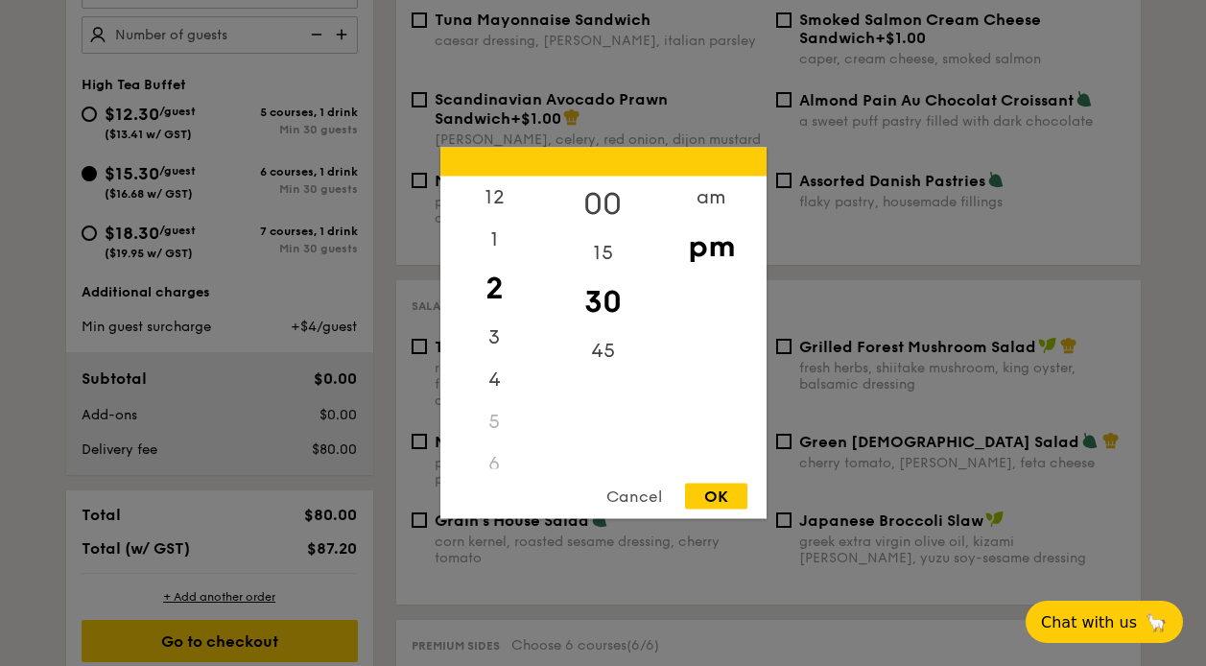
click at [618, 202] on div "00" at bounding box center [603, 205] width 108 height 56
click at [714, 491] on div "OK" at bounding box center [716, 496] width 62 height 26
type input "2:00PM"
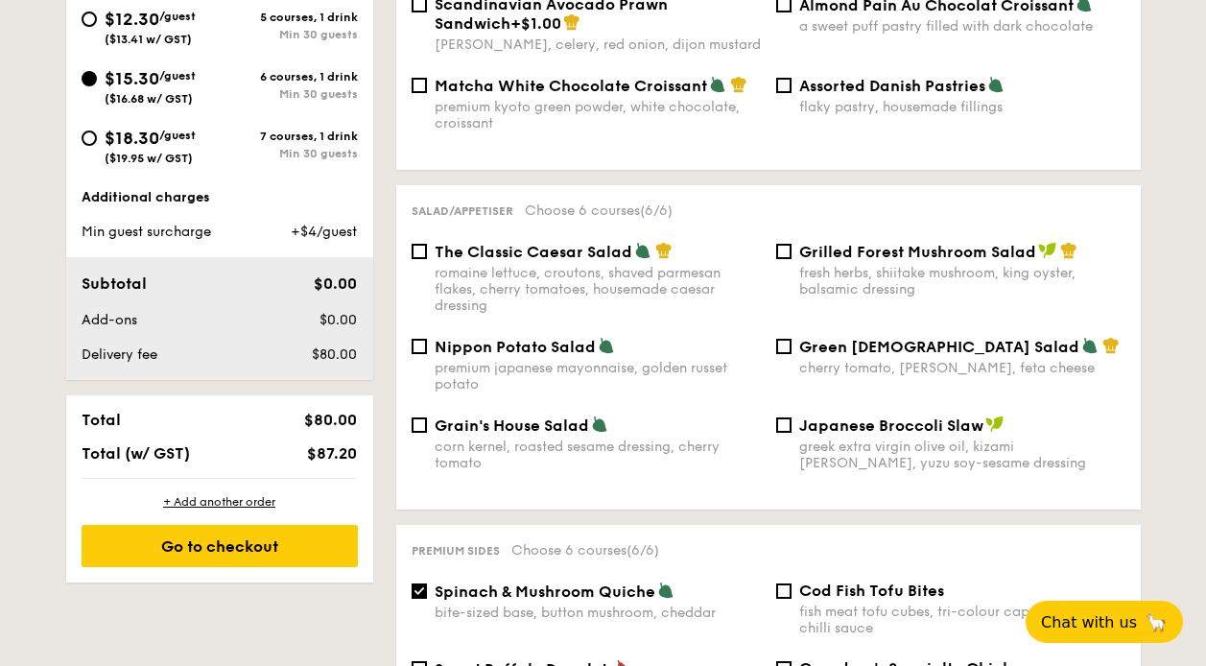
scroll to position [380, 0]
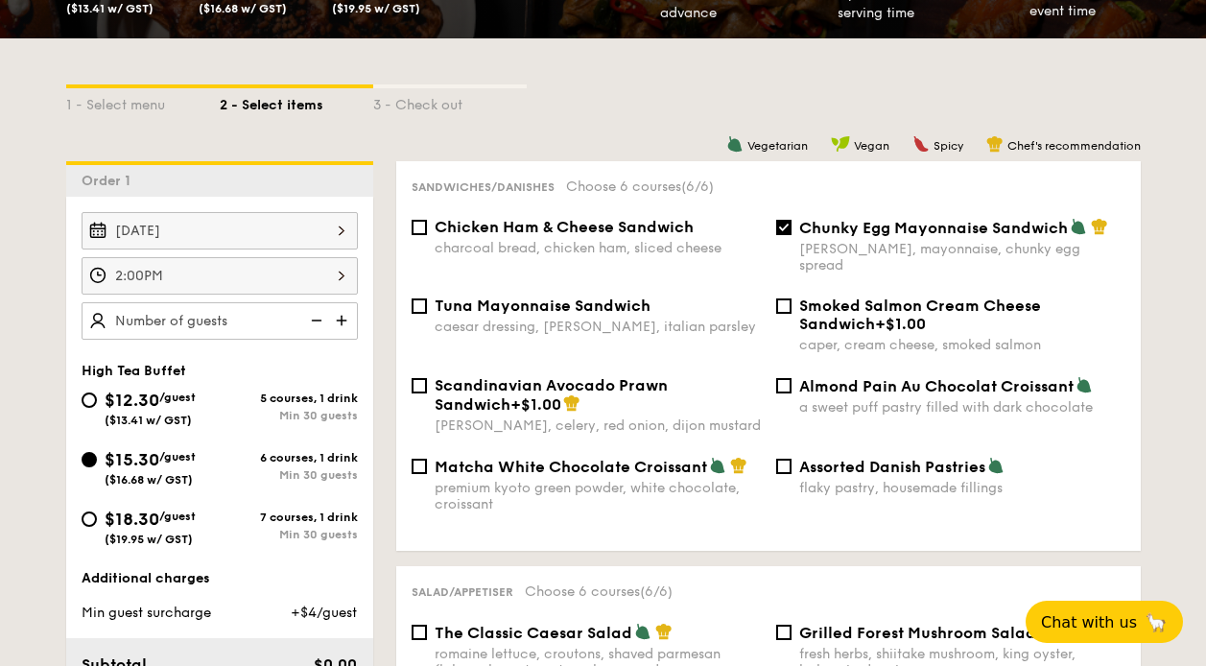
click at [212, 312] on input "text" at bounding box center [220, 320] width 276 height 37
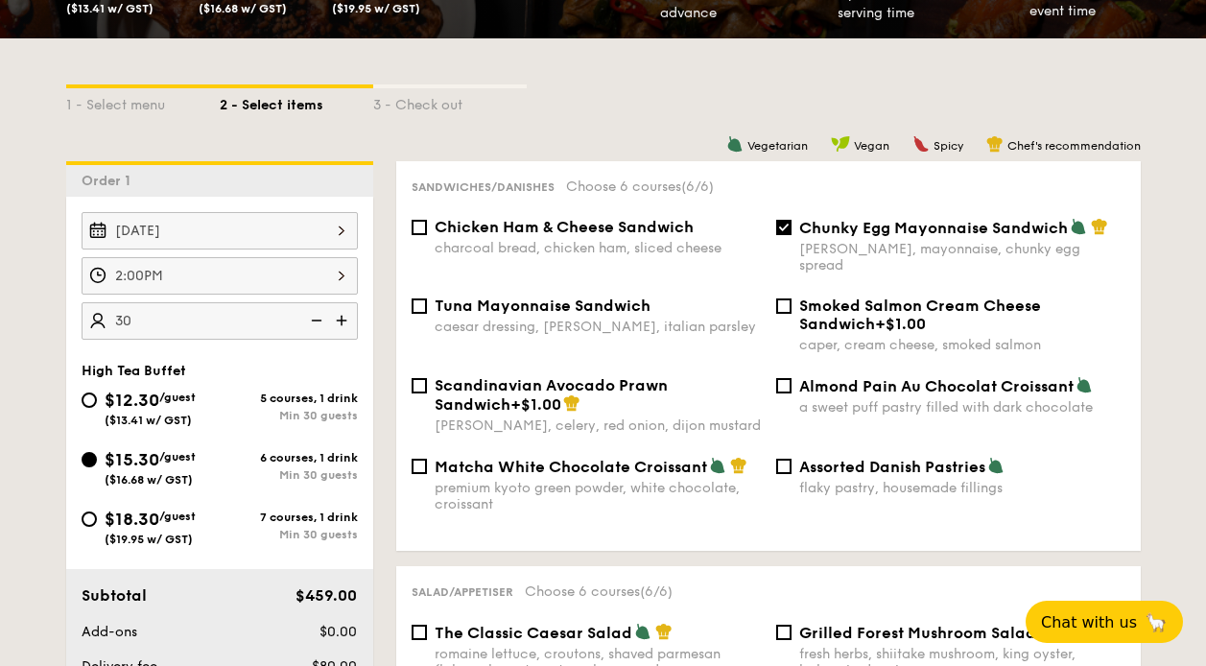
type input "30 guests"
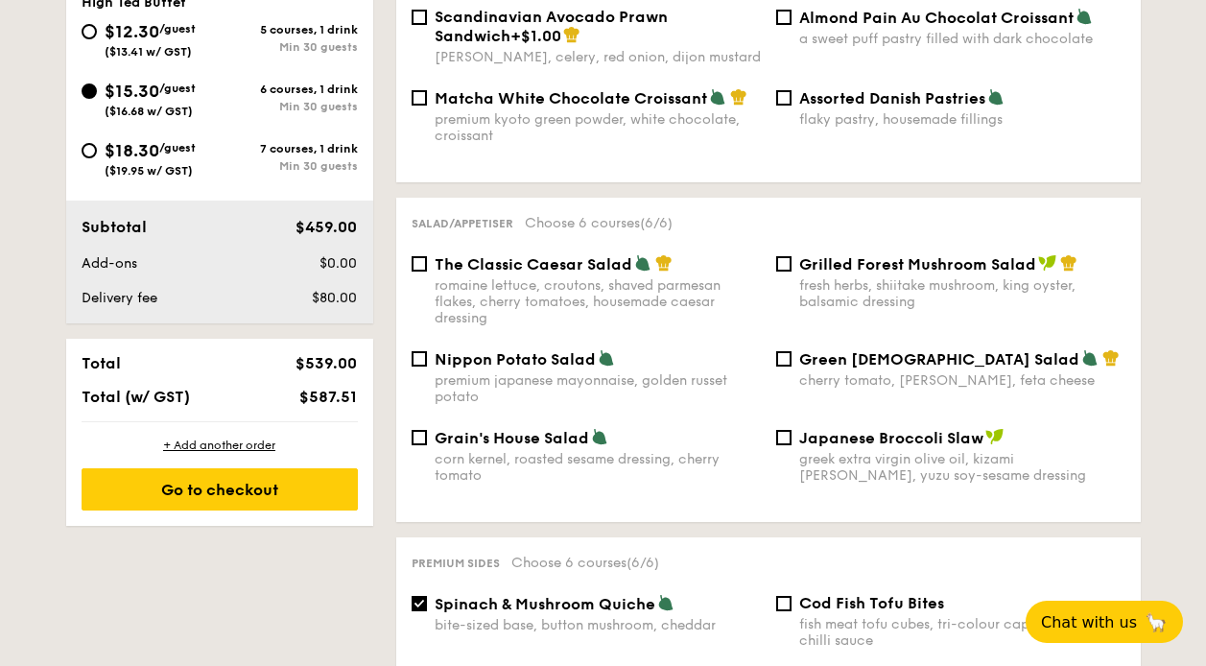
scroll to position [761, 0]
